Goal: Check status: Check status

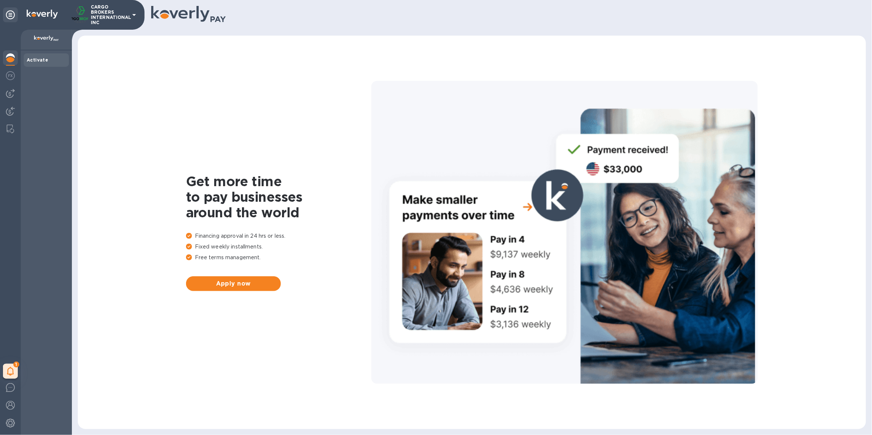
click at [122, 20] on p "CARGO BROKERS INTERNATIONAL INC" at bounding box center [109, 14] width 37 height 21
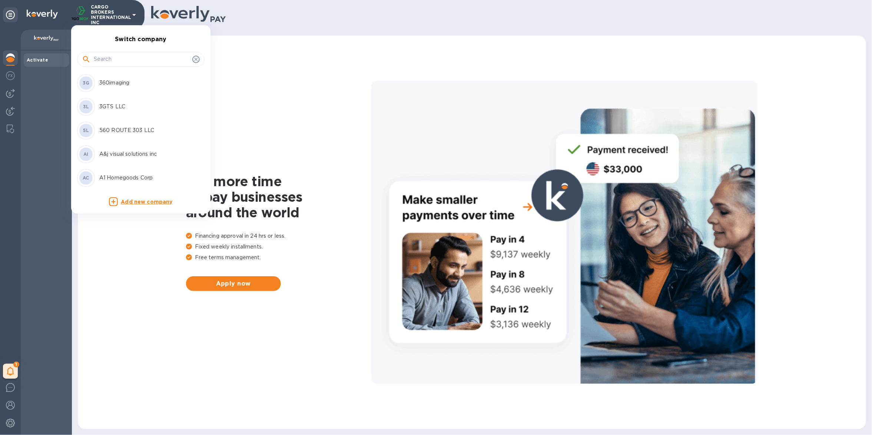
click at [134, 61] on input "text" at bounding box center [142, 59] width 96 height 11
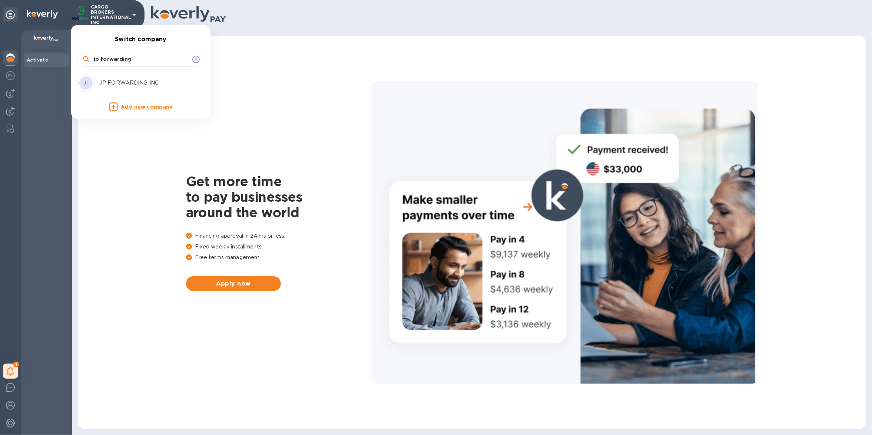
type input "jp forwarding"
click at [144, 79] on div "JI JP FORWARDING INC" at bounding box center [135, 83] width 116 height 18
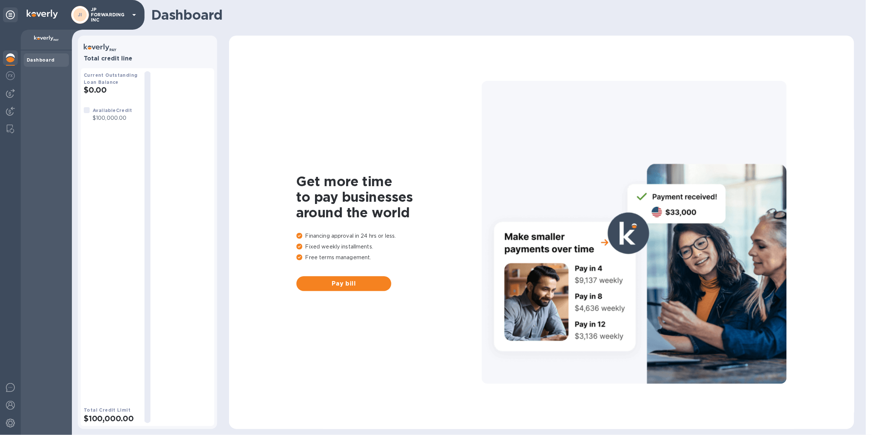
click at [19, 91] on div at bounding box center [10, 232] width 21 height 405
click at [9, 94] on img at bounding box center [10, 93] width 9 height 9
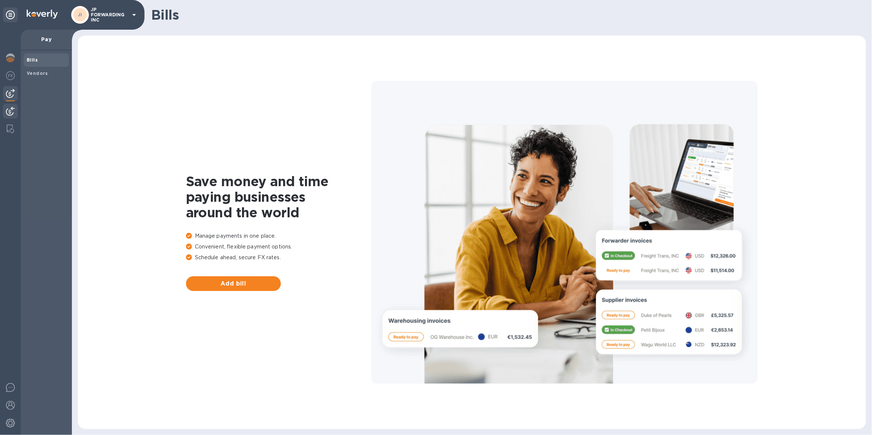
click at [9, 112] on img at bounding box center [10, 111] width 9 height 9
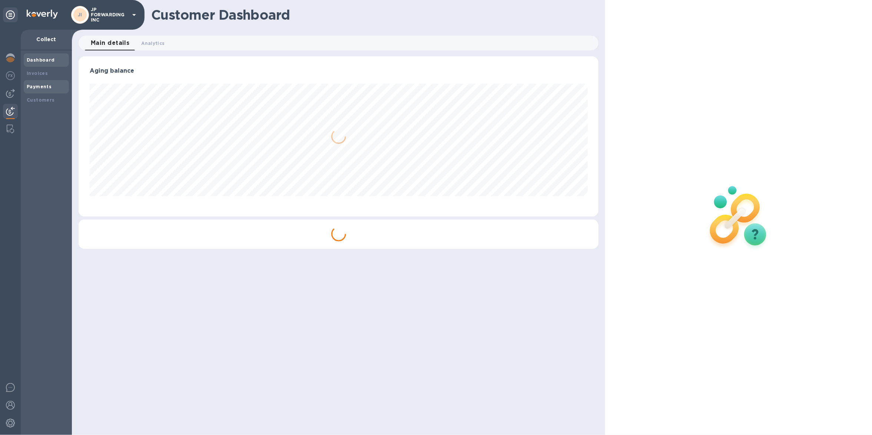
scroll to position [160, 520]
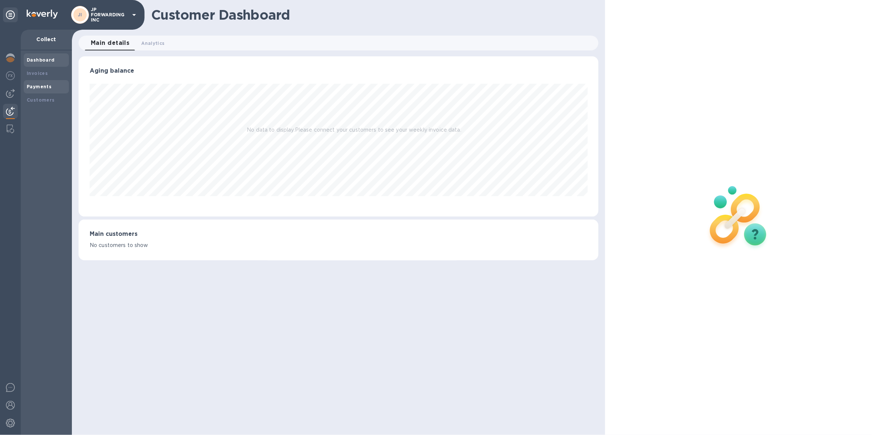
click at [46, 86] on b "Payments" at bounding box center [39, 87] width 25 height 6
